Goal: Task Accomplishment & Management: Complete application form

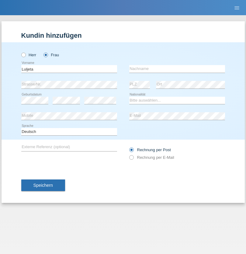
type input "Luljeta"
click at [177, 69] on input "text" at bounding box center [177, 69] width 96 height 8
type input "Musollaj"
select select "XK"
select select "C"
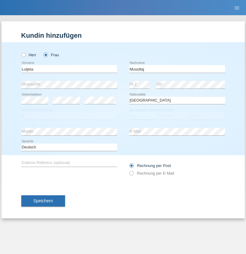
select select "21"
select select "10"
select select "2020"
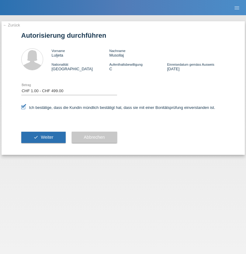
select select "1"
click at [43, 137] on span "Weiter" at bounding box center [47, 137] width 12 height 5
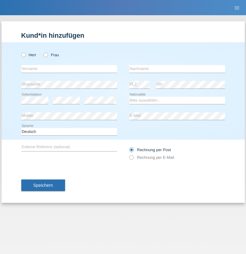
radio input "true"
click at [69, 69] on input "text" at bounding box center [69, 69] width 96 height 8
type input "firat"
click at [177, 69] on input "text" at bounding box center [177, 69] width 96 height 8
type input "kara"
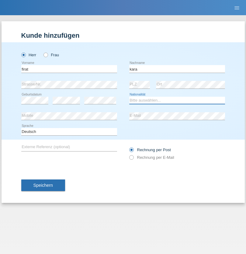
select select "CH"
radio input "true"
click at [69, 69] on input "text" at bounding box center [69, 69] width 96 height 8
type input "Bogdan"
click at [177, 69] on input "text" at bounding box center [177, 69] width 96 height 8
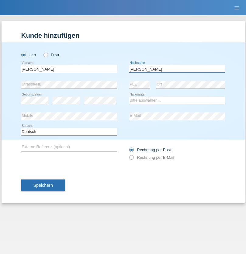
type input "Cristian"
select select "RO"
select select "C"
select select "11"
select select "02"
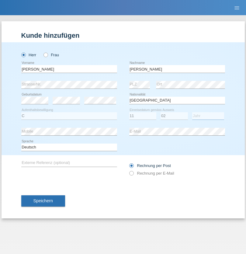
select select "2011"
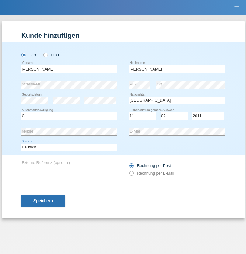
select select "en"
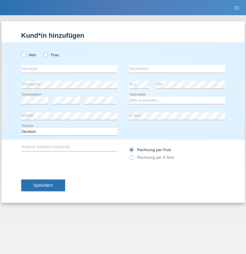
radio input "true"
click at [69, 69] on input "text" at bounding box center [69, 69] width 96 height 8
type input "[PERSON_NAME]"
click at [177, 69] on input "text" at bounding box center [177, 69] width 96 height 8
type input "Ymeri"
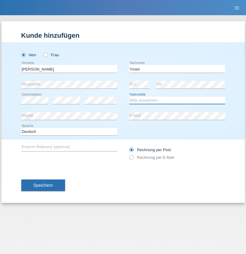
select select "XK"
select select "C"
select select "21"
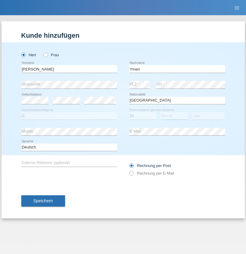
select select "03"
select select "1991"
